Goal: Check status

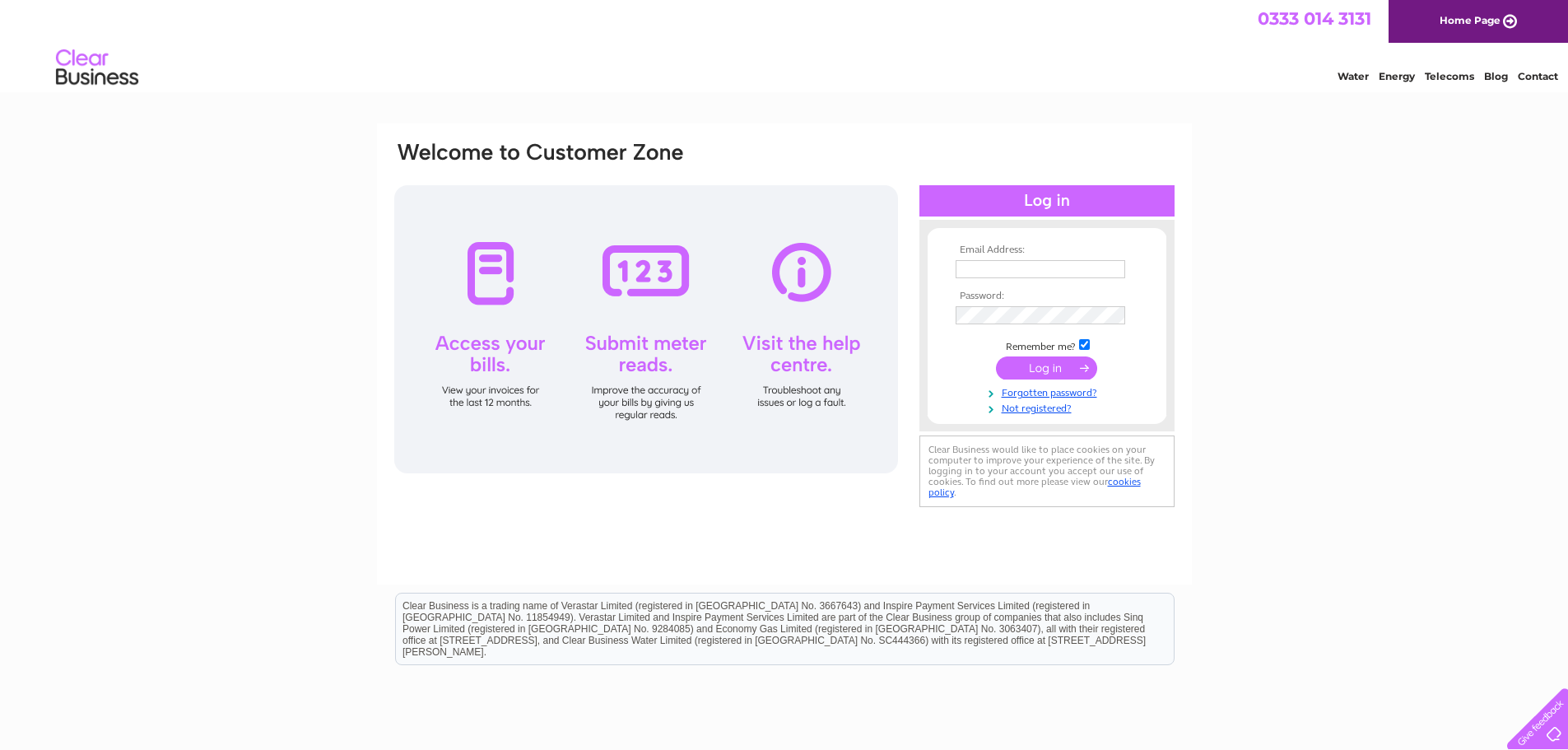
type input "[EMAIL_ADDRESS][DOMAIN_NAME]"
click at [1059, 372] on input "submit" at bounding box center [1047, 368] width 101 height 23
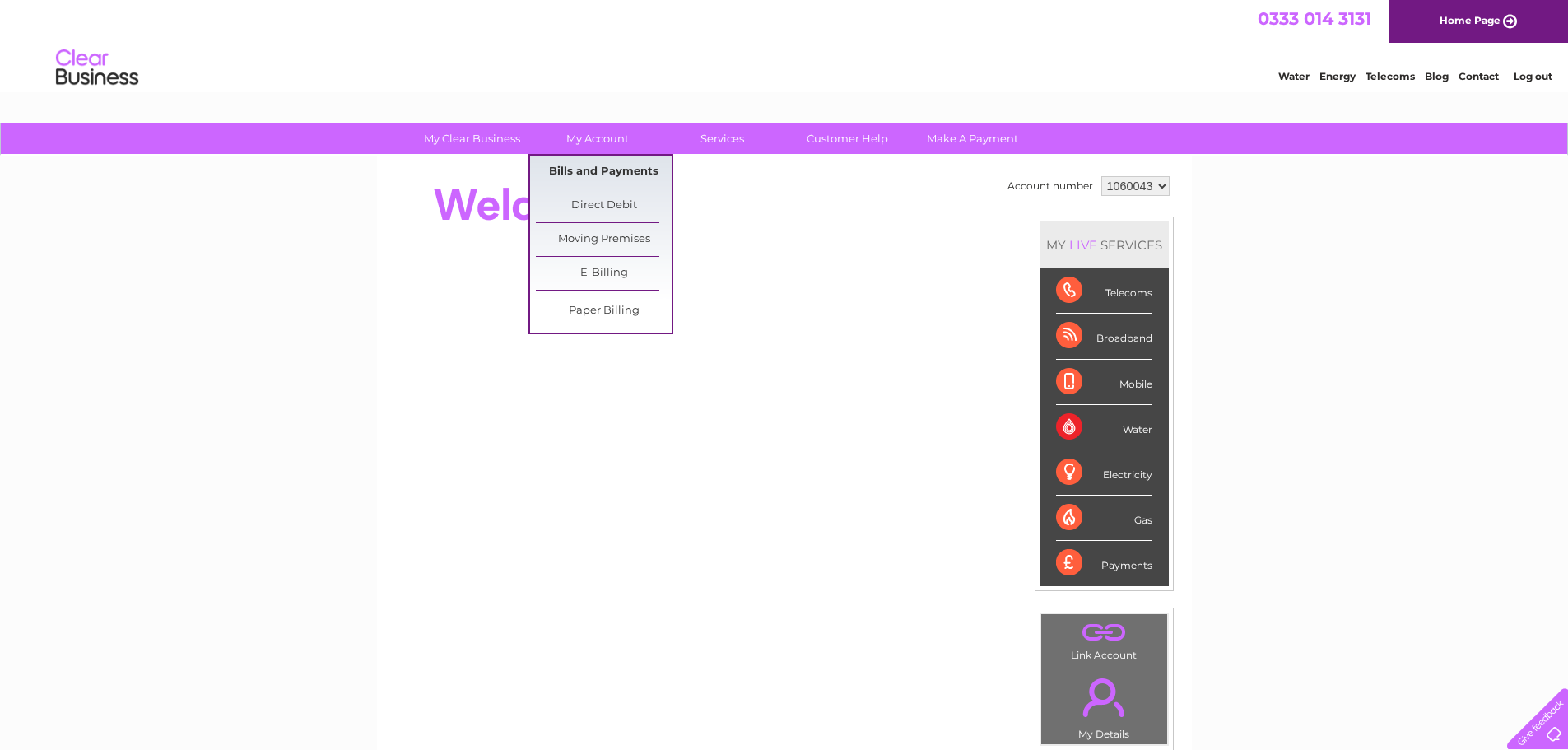
click at [609, 173] on link "Bills and Payments" at bounding box center [603, 172] width 136 height 33
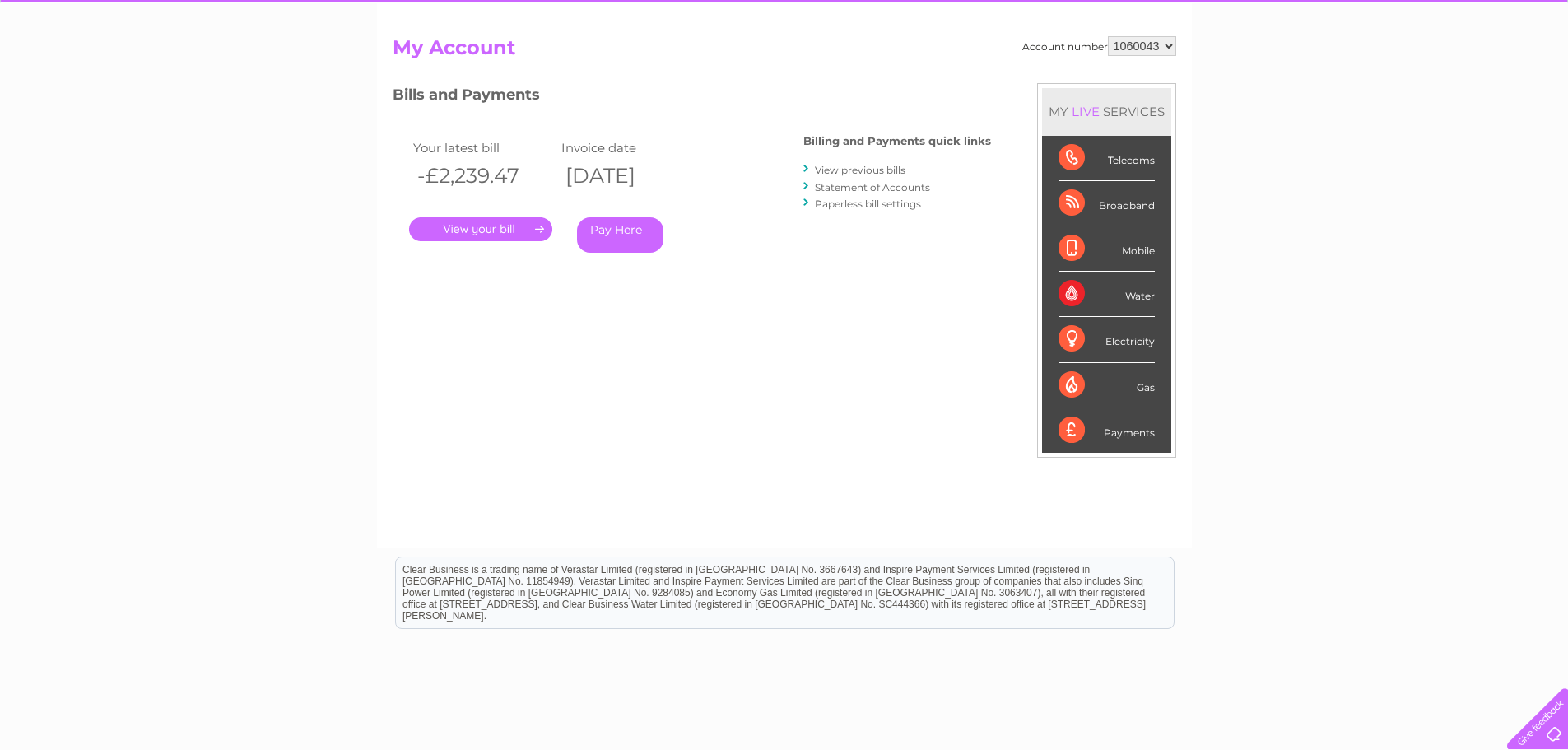
scroll to position [165, 0]
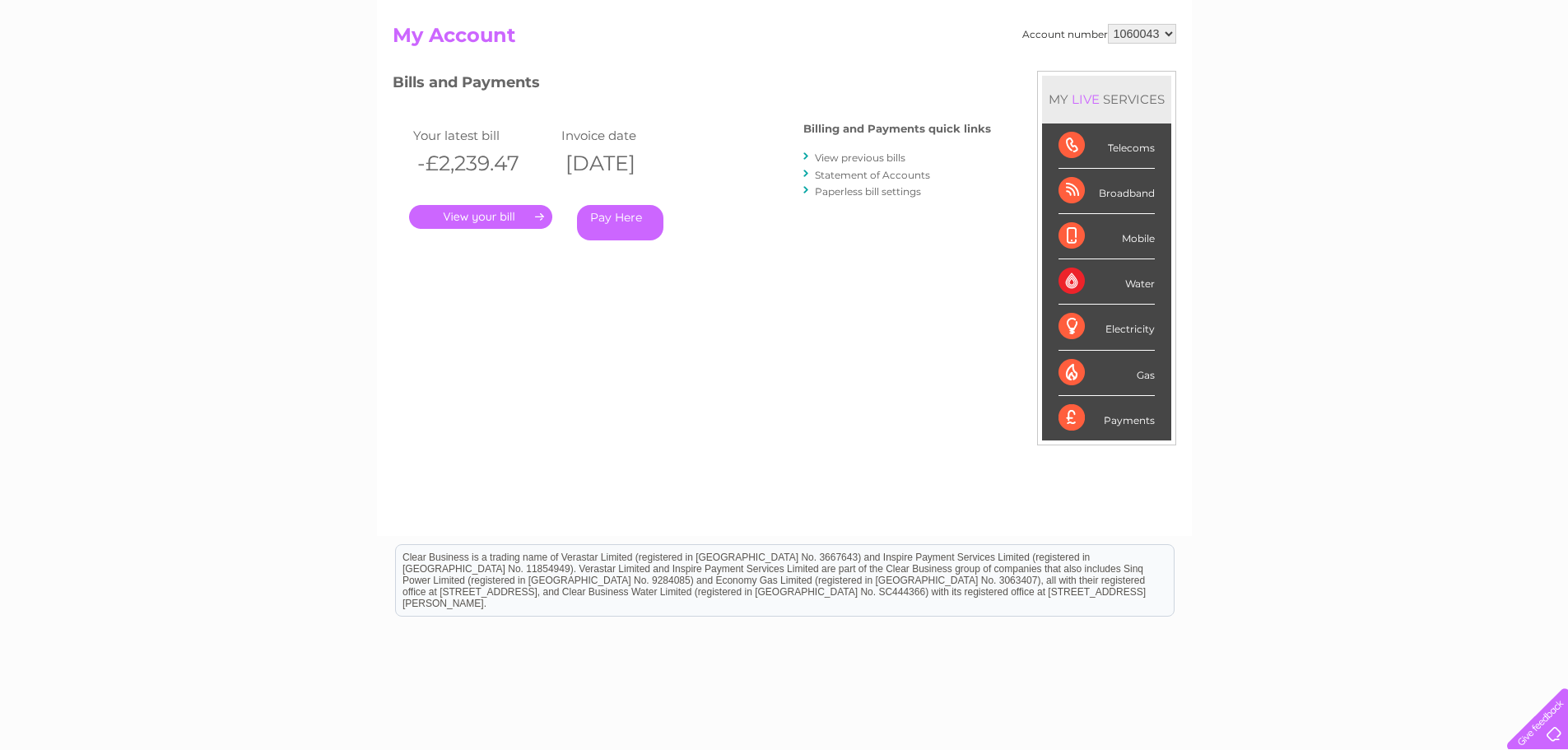
click at [481, 218] on link "." at bounding box center [480, 217] width 143 height 24
